Goal: Complete application form: Complete application form

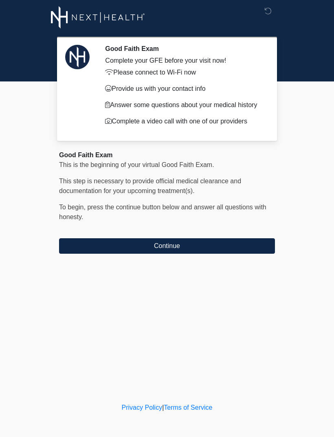
click at [106, 246] on button "Continue" at bounding box center [167, 245] width 216 height 15
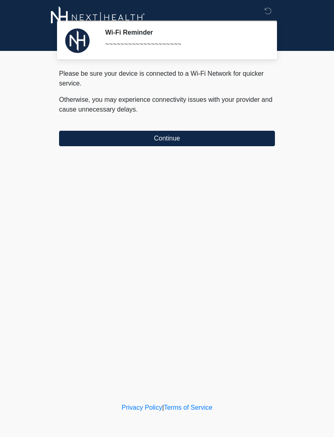
click at [110, 137] on button "Continue" at bounding box center [167, 138] width 216 height 15
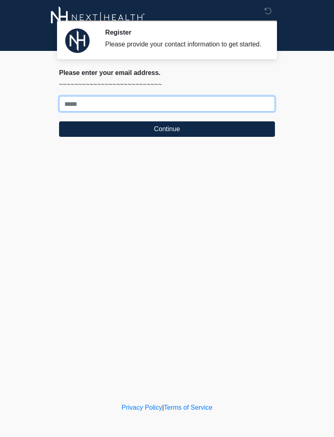
click at [82, 109] on input "Where should we email your treatment plan?" at bounding box center [167, 103] width 216 height 15
type input "**********"
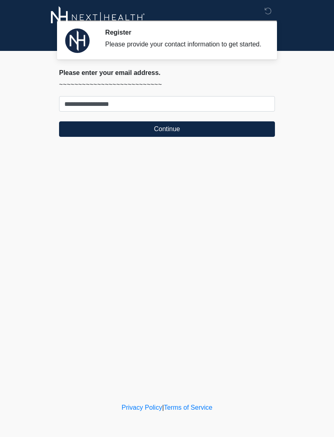
click at [122, 134] on button "Continue" at bounding box center [167, 128] width 216 height 15
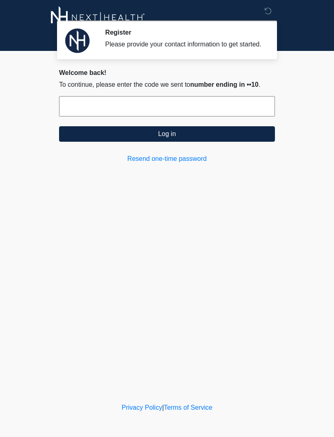
click at [85, 109] on input "text" at bounding box center [167, 106] width 216 height 20
type input "******"
click at [124, 140] on button "Log in" at bounding box center [167, 133] width 216 height 15
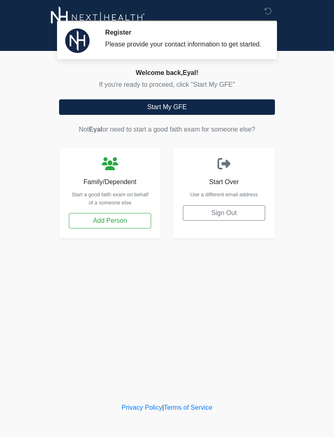
click at [151, 115] on button "Start My GFE" at bounding box center [167, 106] width 216 height 15
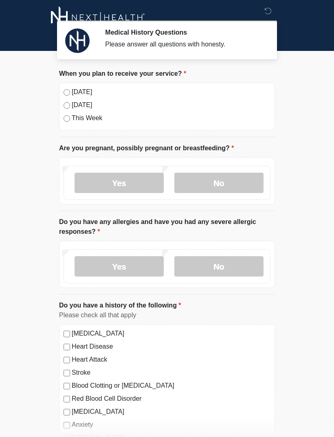
click at [72, 92] on label "Today" at bounding box center [171, 92] width 199 height 10
click at [236, 182] on label "No" at bounding box center [218, 182] width 89 height 20
click at [238, 265] on label "No" at bounding box center [218, 266] width 89 height 20
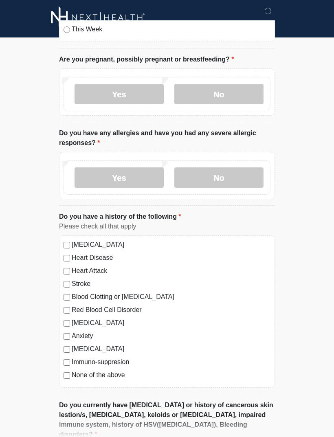
scroll to position [98, 0]
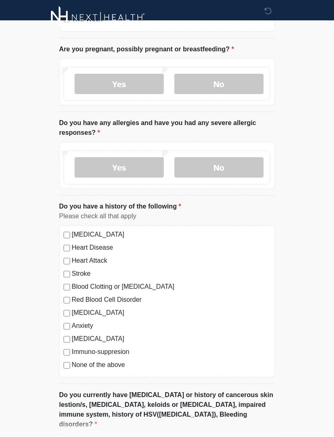
click at [73, 363] on label "None of the above" at bounding box center [171, 365] width 199 height 10
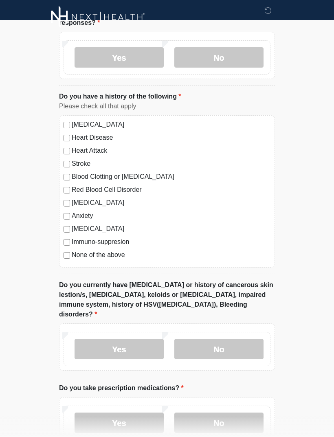
click at [234, 340] on label "No" at bounding box center [218, 349] width 89 height 20
click at [249, 412] on label "No" at bounding box center [218, 422] width 89 height 20
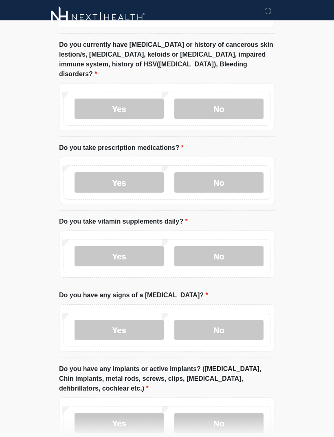
scroll to position [449, 0]
click at [236, 246] on label "No" at bounding box center [218, 256] width 89 height 20
click at [236, 327] on label "No" at bounding box center [218, 329] width 89 height 20
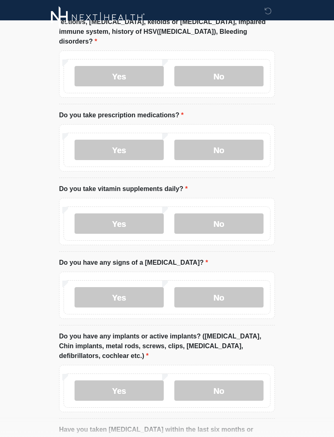
scroll to position [584, 0]
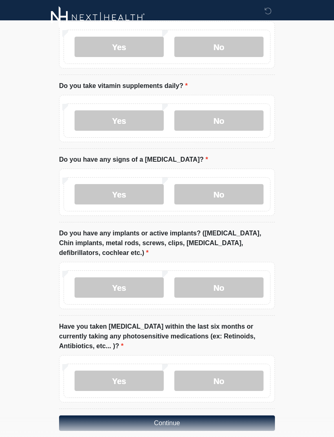
click at [236, 279] on label "No" at bounding box center [218, 287] width 89 height 20
click at [240, 370] on label "No" at bounding box center [218, 380] width 89 height 20
click at [219, 415] on button "Continue" at bounding box center [167, 422] width 216 height 15
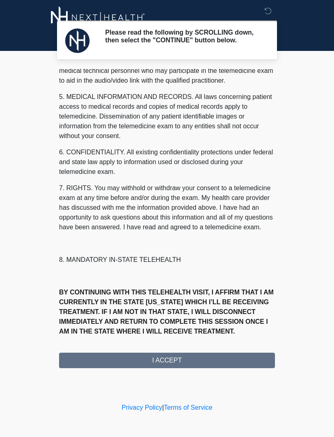
scroll to position [247, 0]
click at [234, 361] on div "1. PURPOSE. The purpose of this form is to obtain your consent for a telemedici…" at bounding box center [167, 218] width 216 height 299
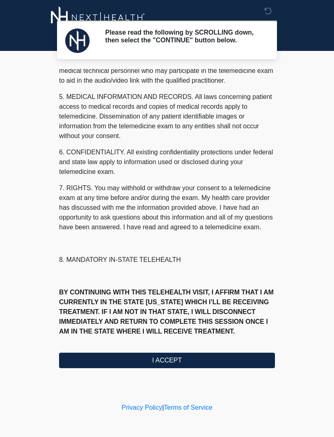
click at [217, 363] on button "I ACCEPT" at bounding box center [167, 359] width 216 height 15
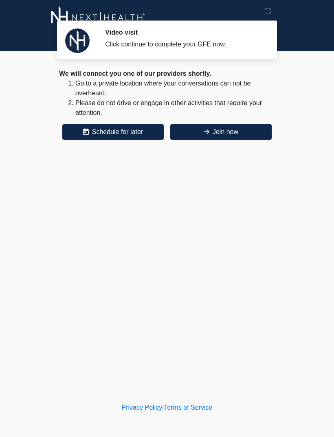
click at [233, 131] on button "Join now" at bounding box center [220, 131] width 101 height 15
